Goal: Task Accomplishment & Management: Complete application form

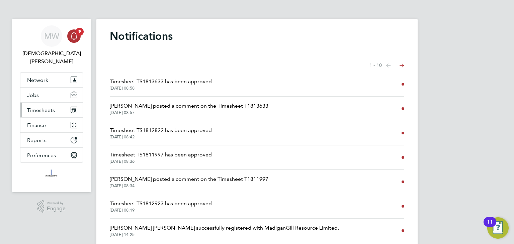
drag, startPoint x: 46, startPoint y: 100, endPoint x: 50, endPoint y: 102, distance: 4.3
click at [46, 107] on span "Timesheets" at bounding box center [41, 110] width 28 height 6
click at [53, 107] on span "Timesheets" at bounding box center [41, 110] width 28 height 6
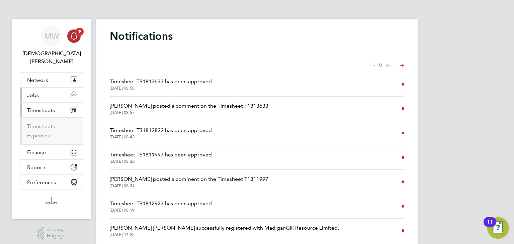
click at [43, 88] on button "Jobs" at bounding box center [51, 95] width 62 height 15
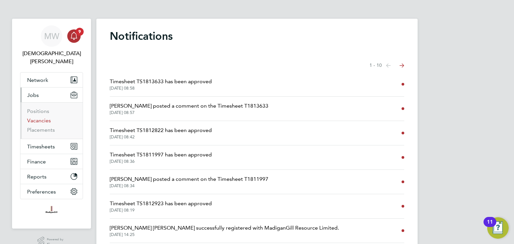
click at [47, 117] on link "Vacancies" at bounding box center [39, 120] width 24 height 6
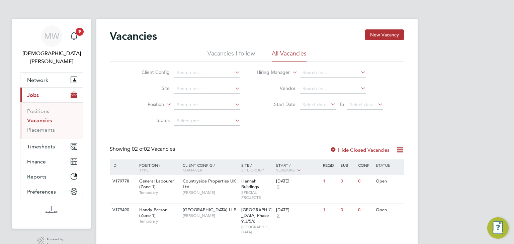
scroll to position [7, 0]
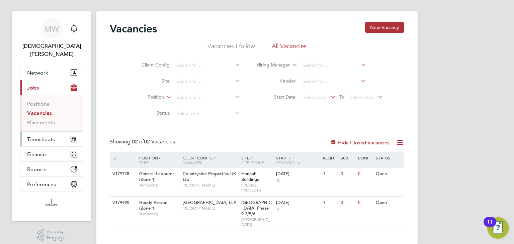
click at [47, 136] on span "Timesheets" at bounding box center [41, 139] width 28 height 6
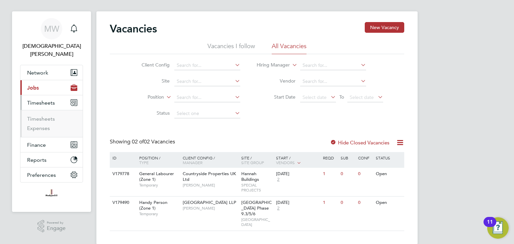
click at [46, 116] on li "Timesheets" at bounding box center [52, 120] width 50 height 9
click at [47, 116] on link "Timesheets" at bounding box center [41, 119] width 28 height 6
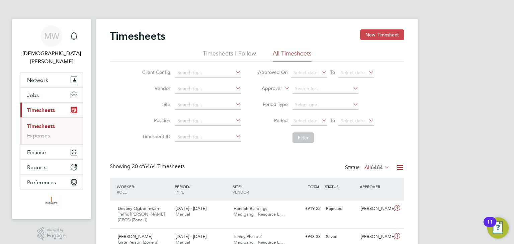
click at [375, 38] on button "New Timesheet" at bounding box center [382, 34] width 44 height 11
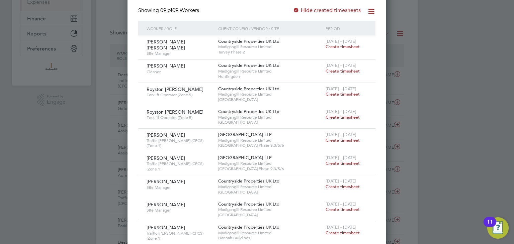
click at [451, 39] on div at bounding box center [257, 122] width 514 height 244
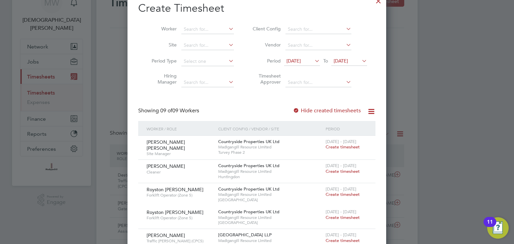
click at [301, 61] on span "[DATE]" at bounding box center [293, 61] width 14 height 6
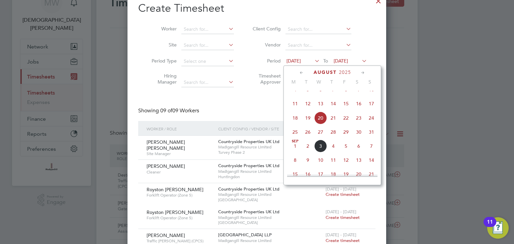
click at [296, 139] on span "25" at bounding box center [295, 132] width 13 height 13
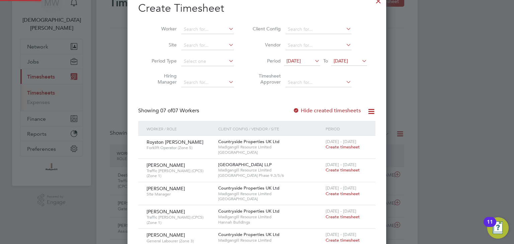
click at [341, 56] on li "Period [DATE] To [DATE]" at bounding box center [308, 62] width 133 height 16
click at [343, 61] on span "[DATE]" at bounding box center [341, 61] width 14 height 6
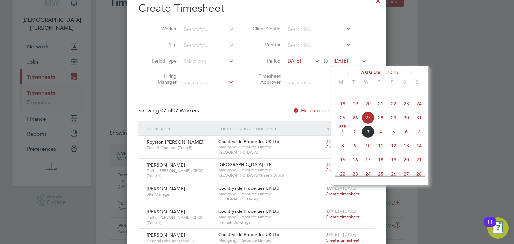
click at [419, 124] on span "31" at bounding box center [419, 117] width 13 height 13
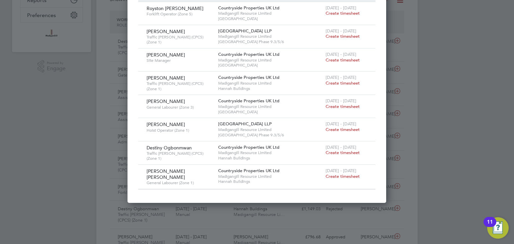
click at [339, 174] on span "Create timesheet" at bounding box center [343, 177] width 34 height 6
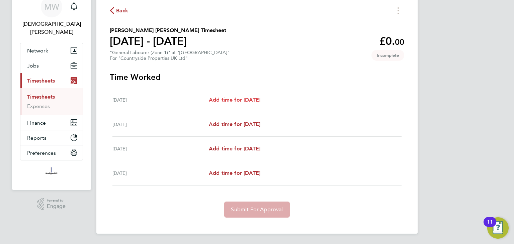
click at [248, 99] on span "Add time for [DATE]" at bounding box center [235, 100] width 52 height 6
select select "30"
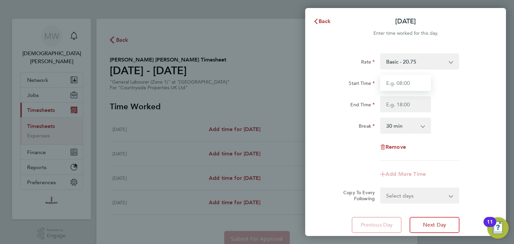
click at [398, 83] on input "Start Time" at bounding box center [405, 83] width 51 height 16
type input "07:30"
click at [403, 102] on input "End Time" at bounding box center [405, 104] width 51 height 16
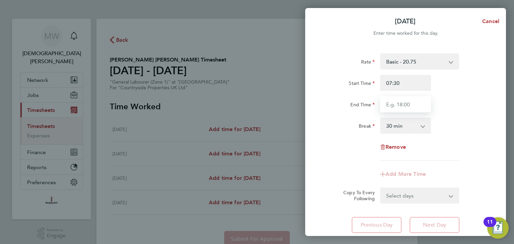
type input "17:00"
click at [408, 129] on select "0 min 15 min 30 min 45 min 60 min 75 min 90 min" at bounding box center [401, 125] width 41 height 15
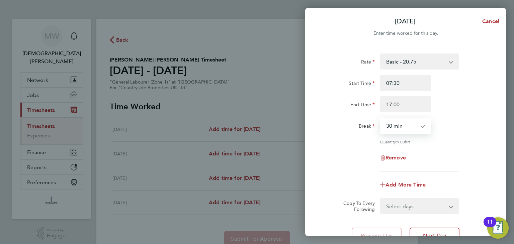
click at [381, 118] on select "0 min 15 min 30 min 45 min 60 min 75 min 90 min" at bounding box center [401, 125] width 41 height 15
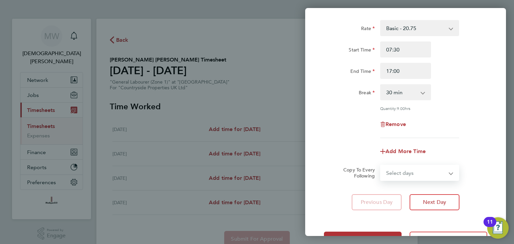
click at [416, 171] on select "Select days Day Weekend (Sat-Sun) [DATE] [DATE] [DATE]" at bounding box center [416, 173] width 70 height 15
click at [347, 139] on app-timesheet-line-form-group "Rate Basic - 20.75 Start Time 07:30 End Time 17:00 Break 0 min 15 min 30 min 45…" at bounding box center [405, 90] width 163 height 140
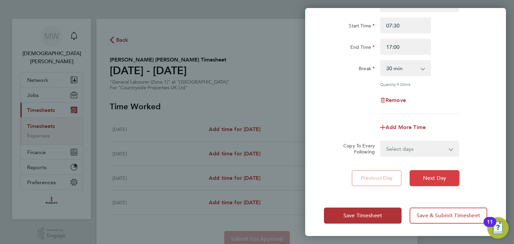
click at [432, 179] on span "Next Day" at bounding box center [434, 178] width 23 height 7
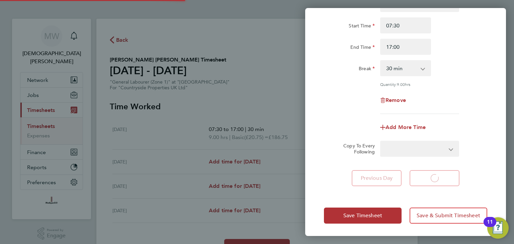
select select "30"
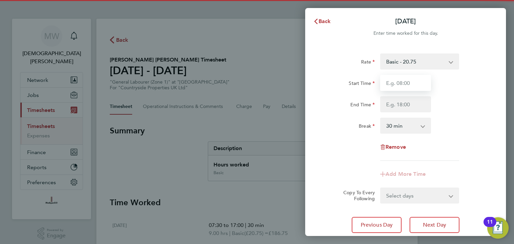
click at [397, 84] on input "Start Time" at bounding box center [405, 83] width 51 height 16
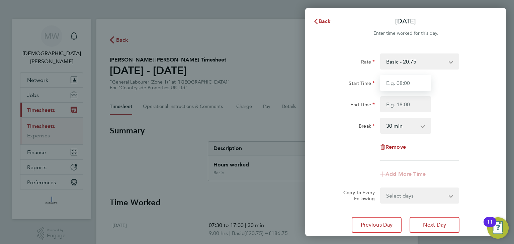
type input "07:30"
click at [409, 103] on input "End Time" at bounding box center [405, 104] width 51 height 16
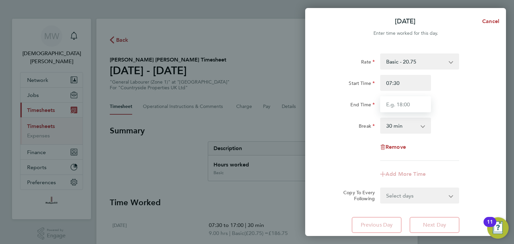
type input "17:00"
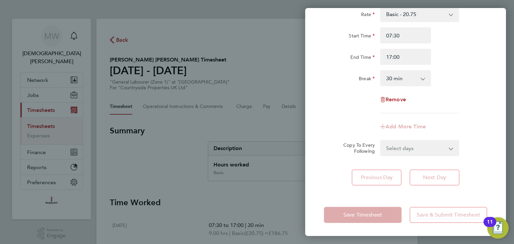
click at [332, 154] on div "Copy To Every Following Select days Day Weekend (Sat-Sun) [DATE] [DATE]" at bounding box center [405, 148] width 169 height 16
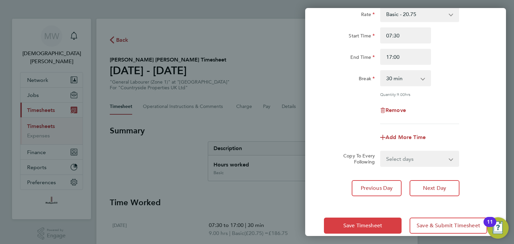
click at [346, 229] on button "Save Timesheet" at bounding box center [363, 226] width 78 height 16
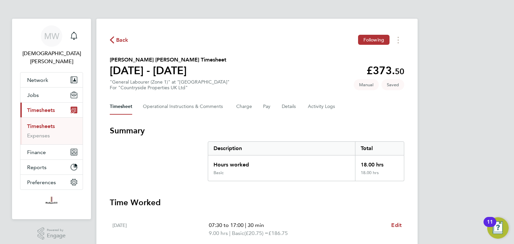
scroll to position [134, 0]
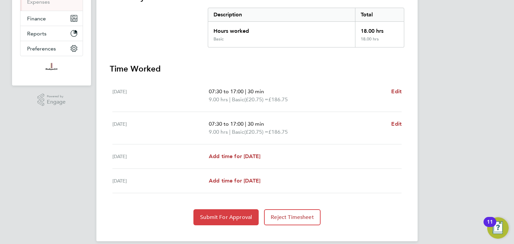
click at [243, 214] on span "Submit For Approval" at bounding box center [226, 217] width 52 height 7
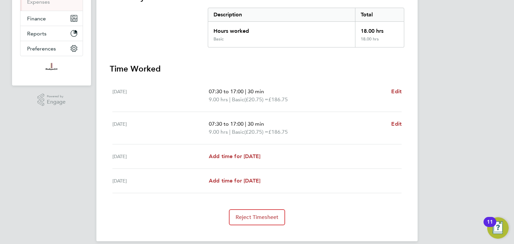
scroll to position [33, 0]
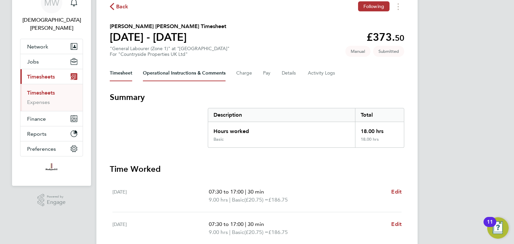
drag, startPoint x: 183, startPoint y: 73, endPoint x: 189, endPoint y: 74, distance: 6.8
click at [183, 73] on Comments-tab "Operational Instructions & Comments" at bounding box center [184, 73] width 83 height 16
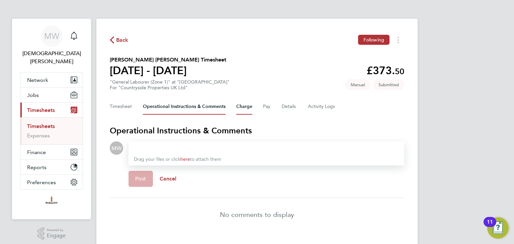
click at [245, 108] on button "Charge" at bounding box center [244, 107] width 16 height 16
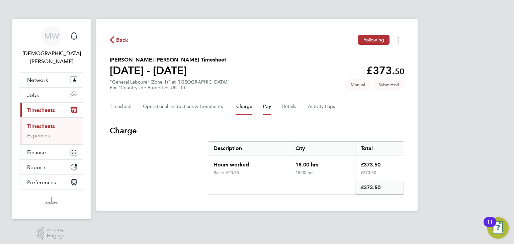
click at [267, 106] on button "Pay" at bounding box center [267, 107] width 8 height 16
click at [287, 106] on button "Details" at bounding box center [289, 107] width 15 height 16
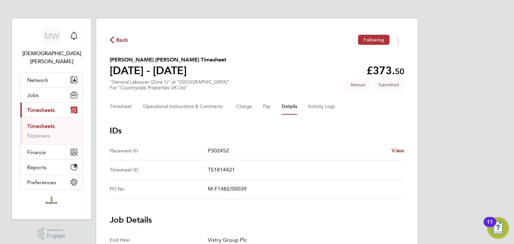
click at [117, 44] on div "Back Following" at bounding box center [257, 40] width 294 height 10
click at [118, 41] on span "Back" at bounding box center [122, 40] width 12 height 8
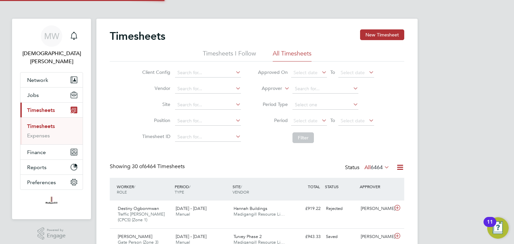
scroll to position [17, 58]
